Goal: Task Accomplishment & Management: Complete application form

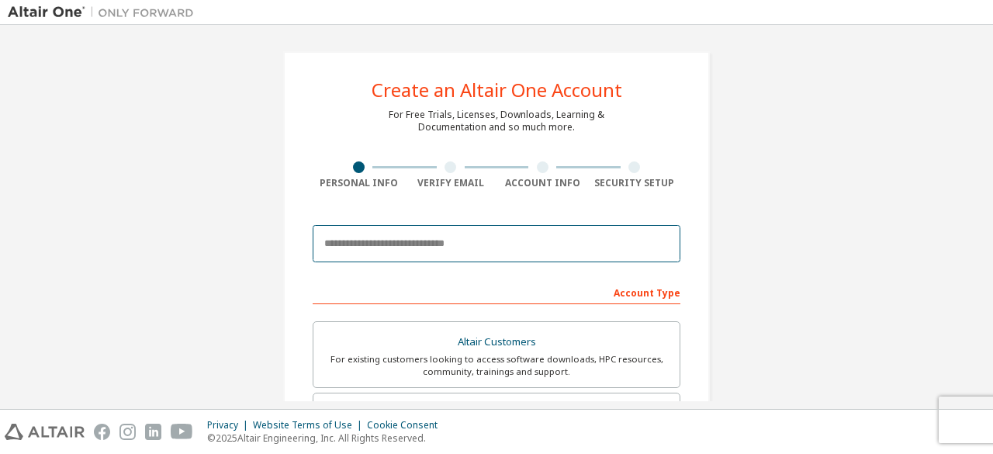
click at [415, 247] on input "email" at bounding box center [497, 243] width 368 height 37
type input "**********"
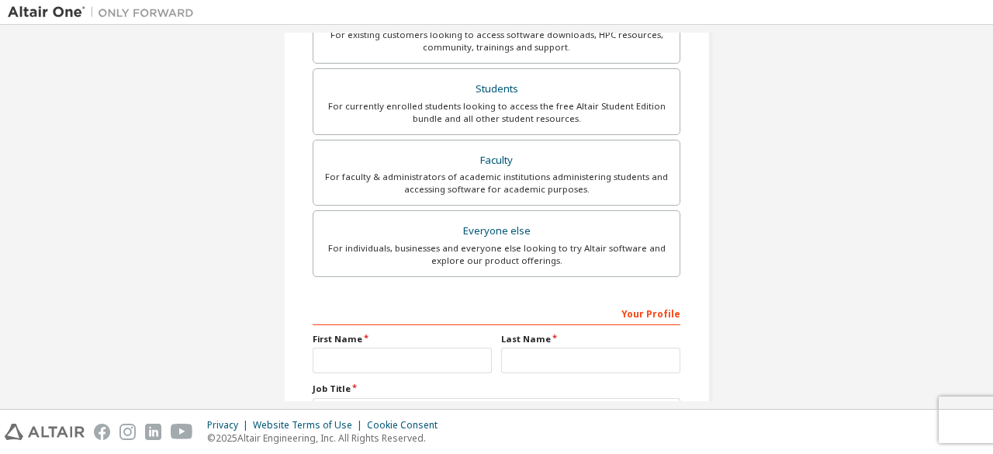
scroll to position [318, 0]
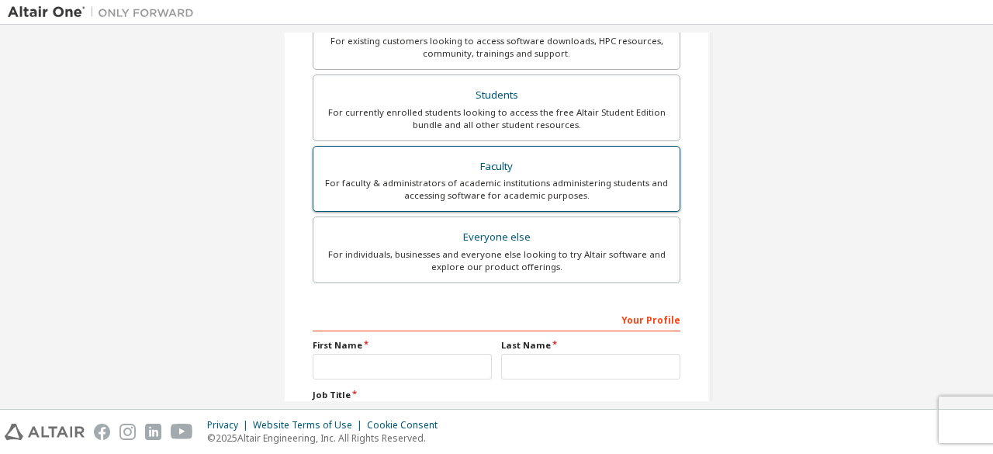
click at [489, 183] on div "For faculty & administrators of academic institutions administering students an…" at bounding box center [496, 189] width 347 height 25
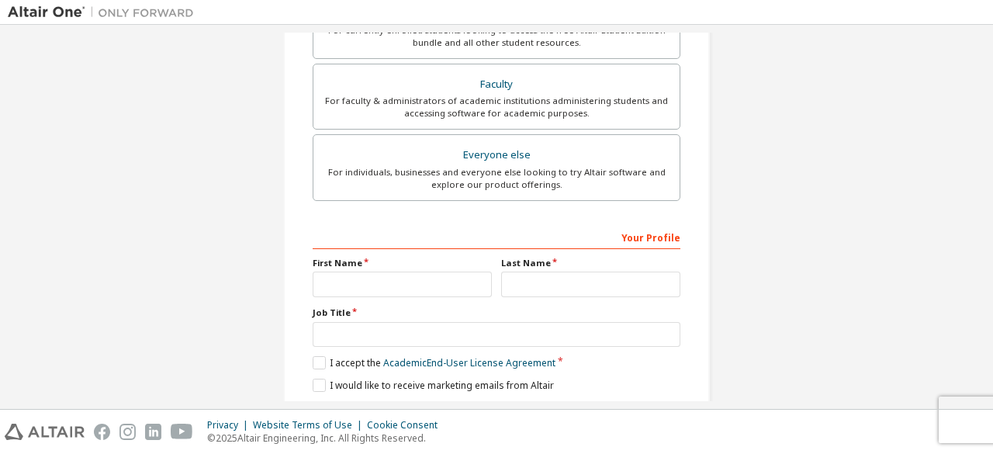
scroll to position [402, 0]
click at [376, 281] on input "text" at bounding box center [402, 283] width 179 height 26
type input "********"
click at [514, 283] on input "text" at bounding box center [590, 283] width 179 height 26
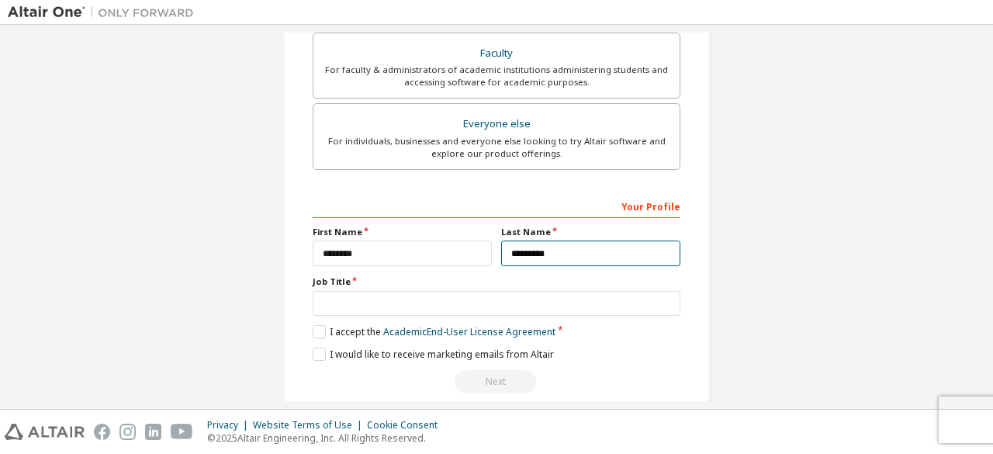
scroll to position [436, 0]
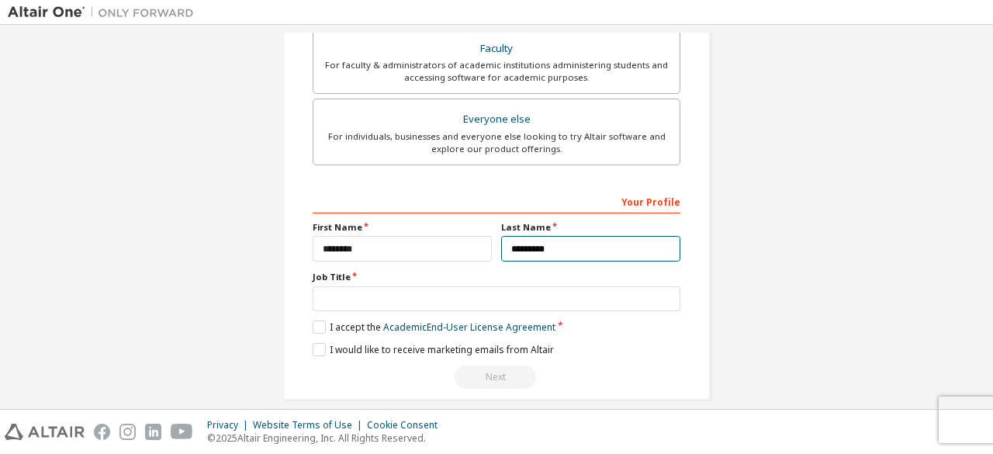
type input "*********"
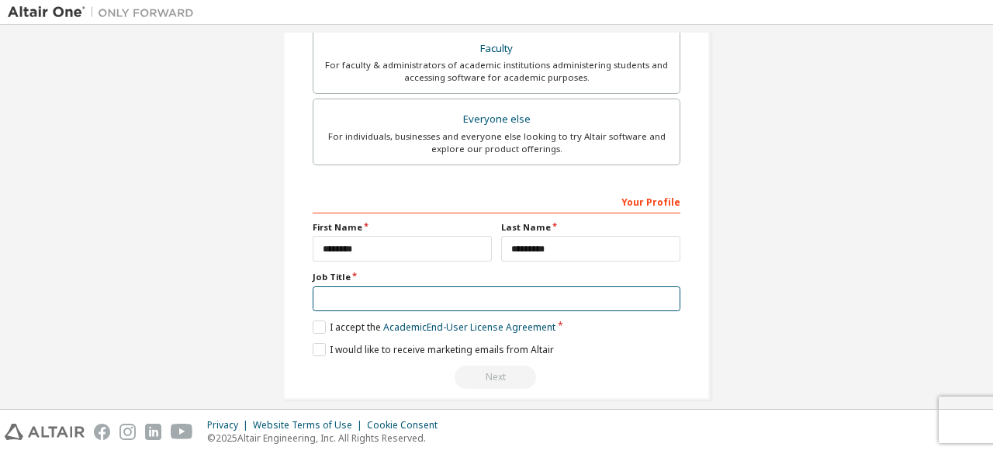
click at [532, 303] on input "text" at bounding box center [497, 299] width 368 height 26
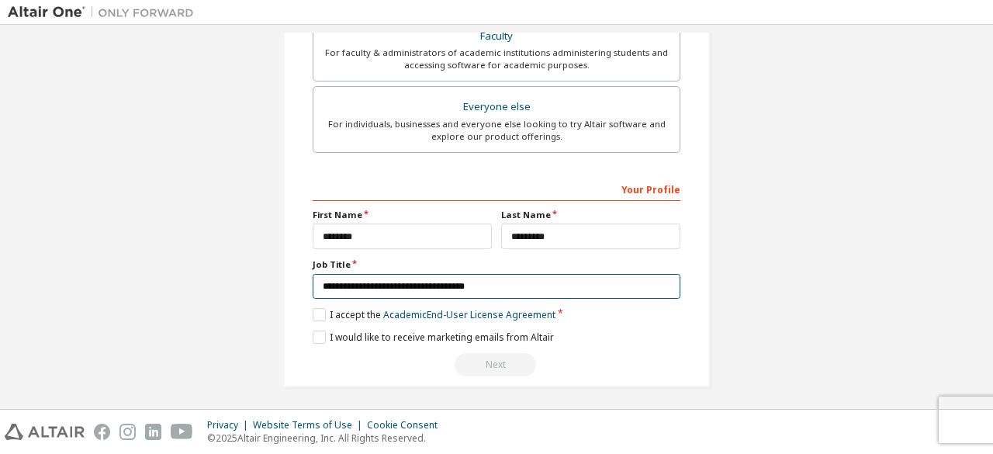
type input "**********"
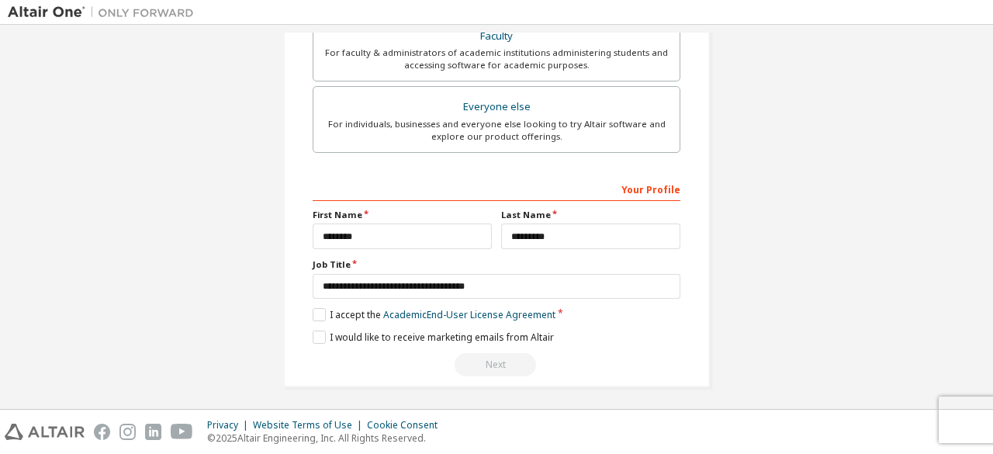
click at [526, 300] on div "**********" at bounding box center [497, 276] width 368 height 201
click at [316, 313] on label "I accept the Academic End-User License Agreement" at bounding box center [434, 314] width 243 height 13
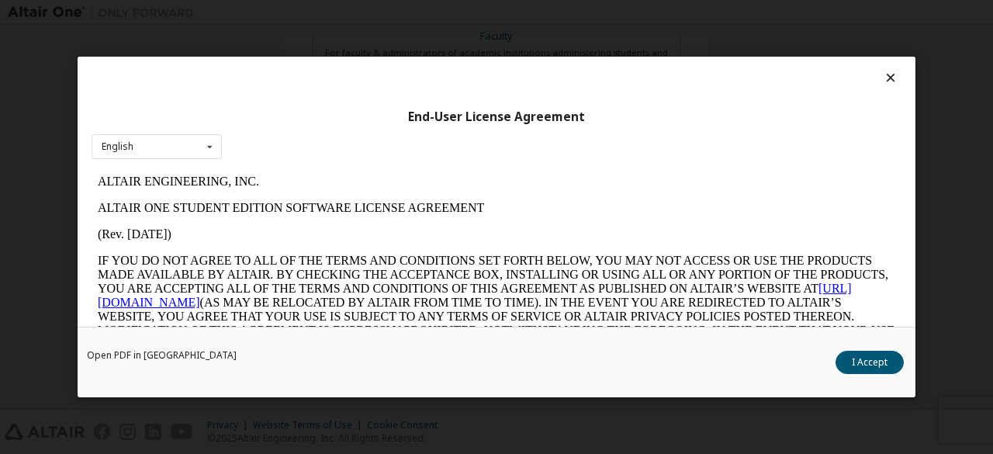
scroll to position [0, 0]
click at [215, 140] on icon at bounding box center [209, 147] width 19 height 24
click at [186, 170] on div "English" at bounding box center [156, 170] width 129 height 25
click at [189, 143] on div "English English" at bounding box center [157, 147] width 130 height 26
click at [138, 161] on div "English" at bounding box center [156, 170] width 129 height 25
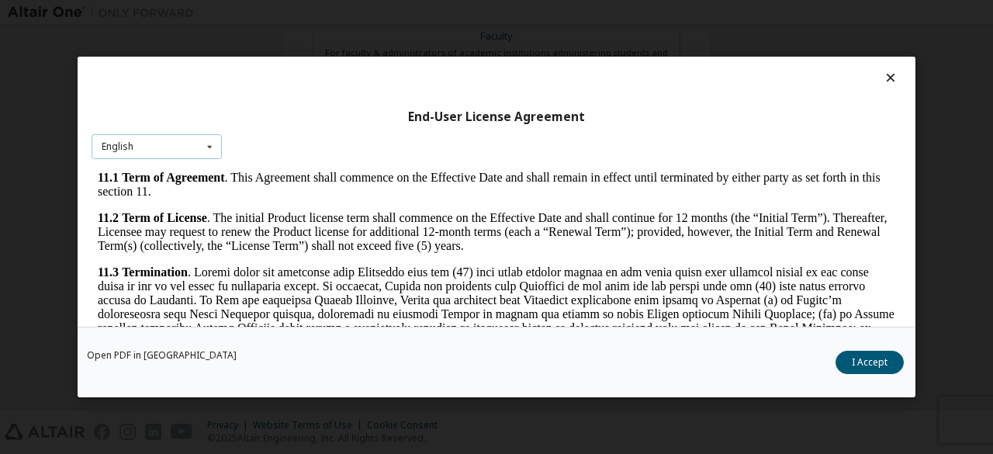
scroll to position [2209, 0]
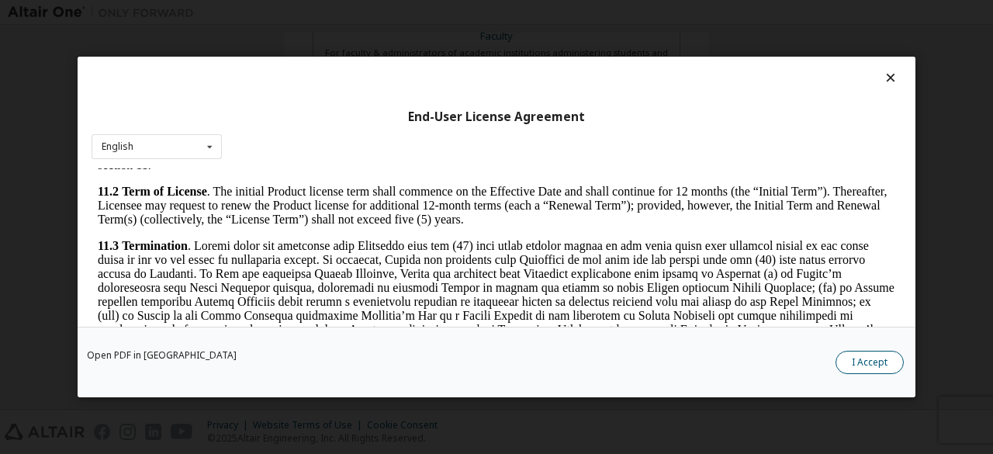
click at [877, 367] on button "I Accept" at bounding box center [869, 361] width 68 height 23
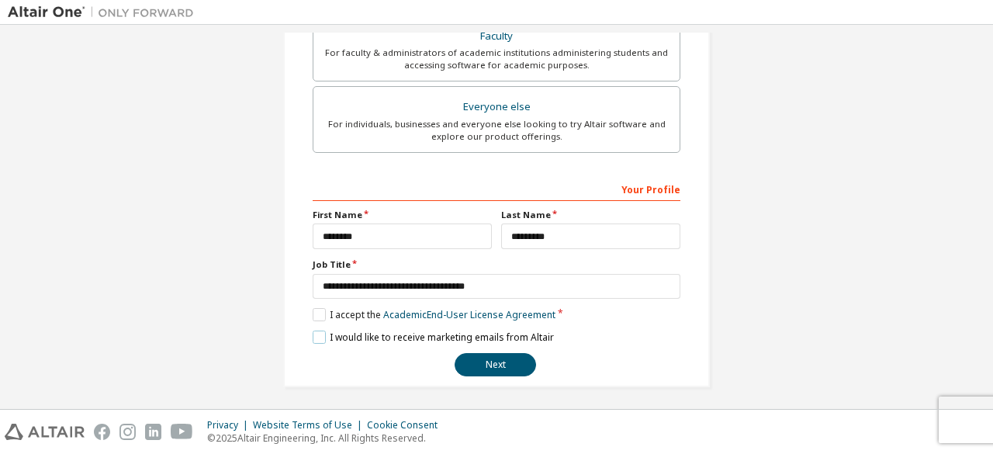
click at [313, 334] on label "I would like to receive marketing emails from Altair" at bounding box center [433, 336] width 241 height 13
click at [501, 354] on button "Next" at bounding box center [494, 364] width 81 height 23
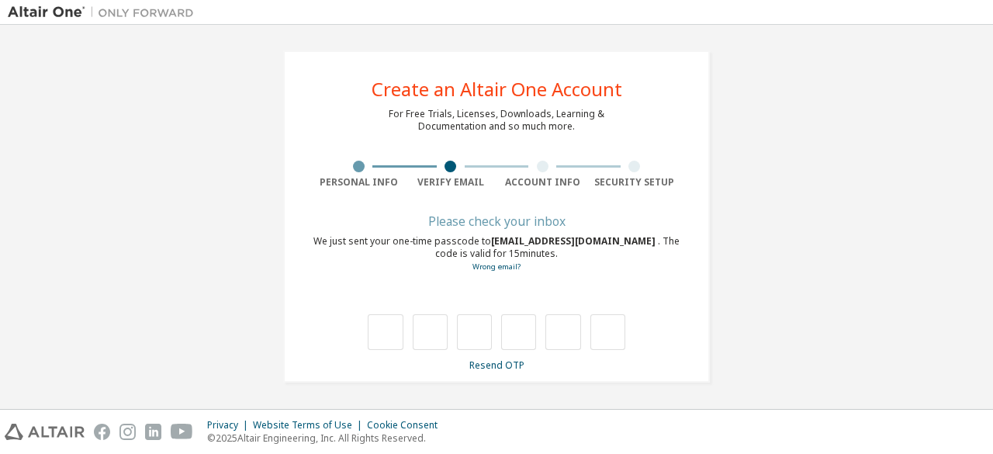
scroll to position [0, 0]
type input "*"
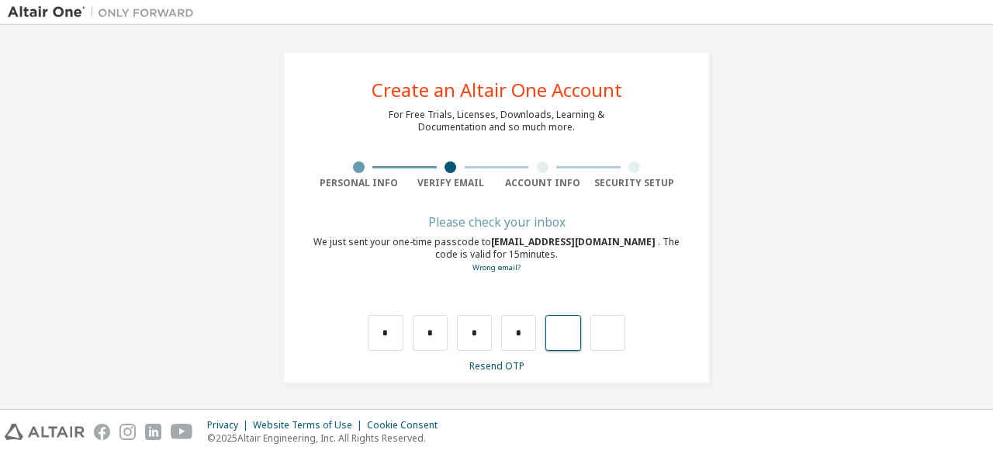
type input "*"
